Goal: Information Seeking & Learning: Learn about a topic

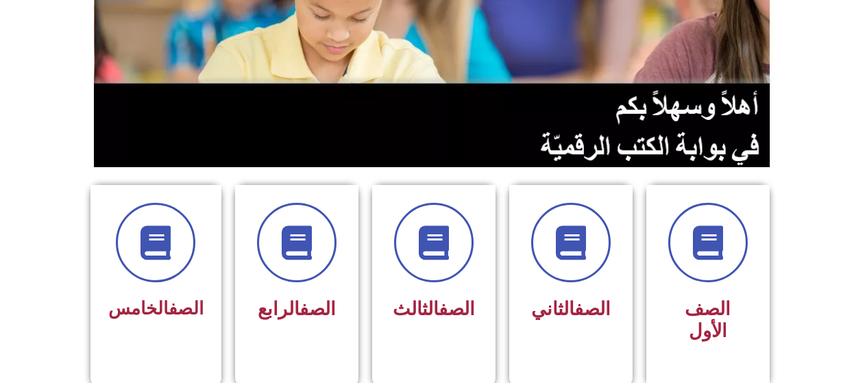
scroll to position [199, 0]
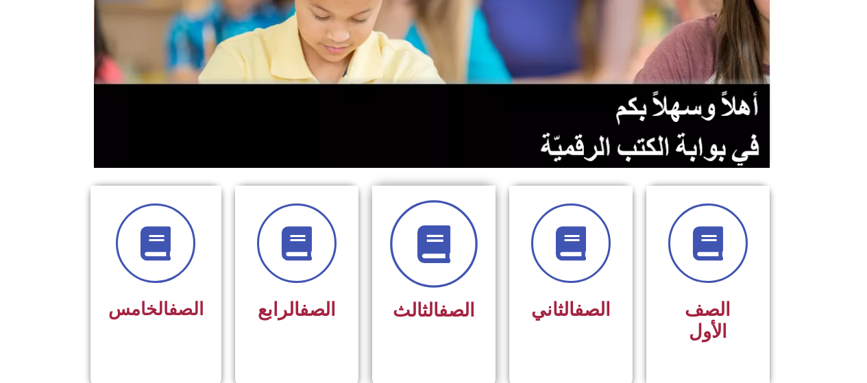
click at [441, 258] on icon at bounding box center [434, 244] width 38 height 38
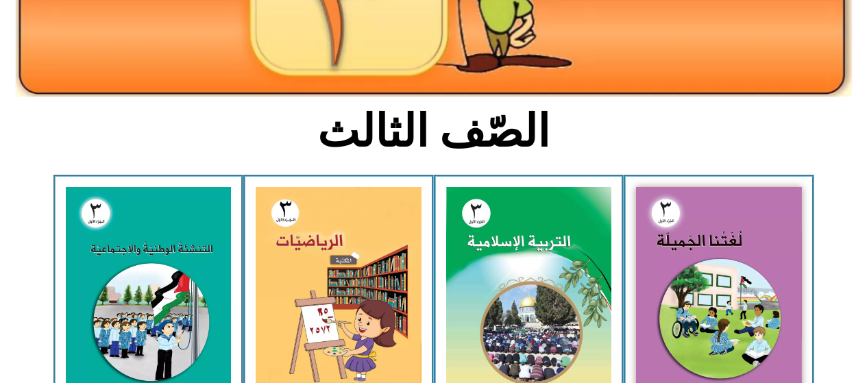
scroll to position [250, 0]
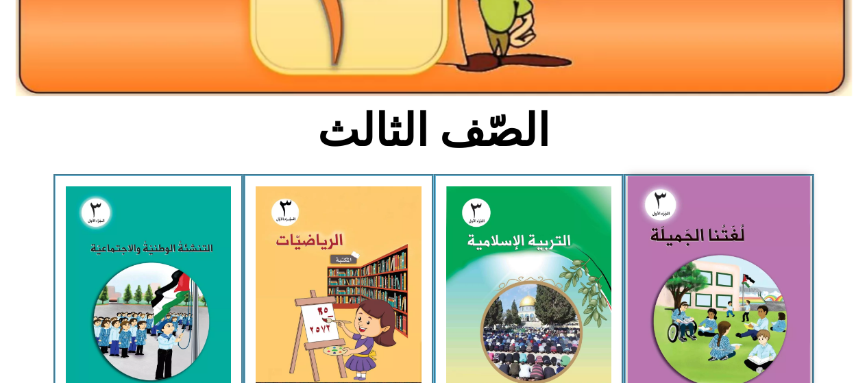
click at [687, 288] on img at bounding box center [719, 288] width 182 height 224
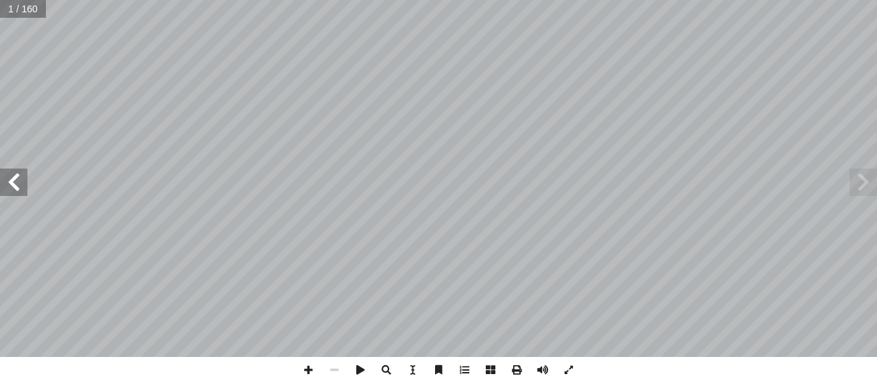
click at [26, 10] on input "text" at bounding box center [23, 9] width 46 height 18
type input "**"
click at [15, 182] on span at bounding box center [13, 182] width 27 height 27
